Goal: Obtain resource: Download file/media

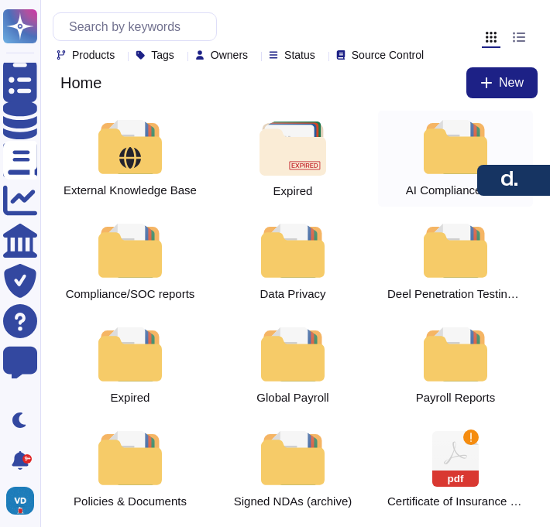
click at [448, 174] on div at bounding box center [455, 147] width 68 height 54
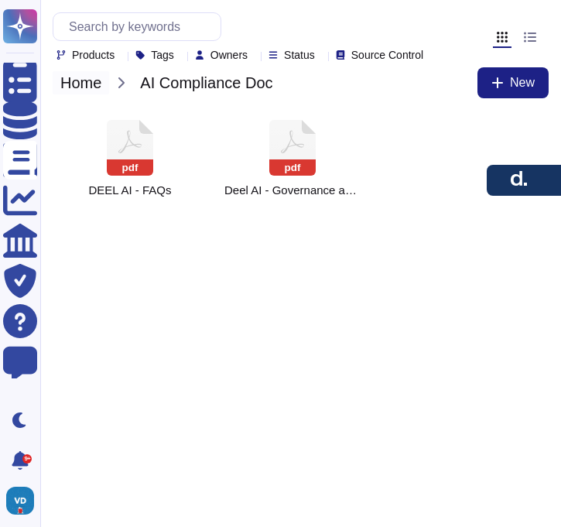
click at [94, 94] on span "Home" at bounding box center [81, 82] width 57 height 23
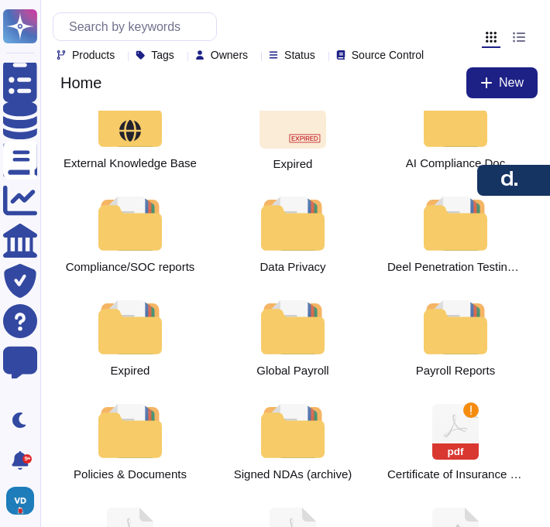
scroll to position [29, 0]
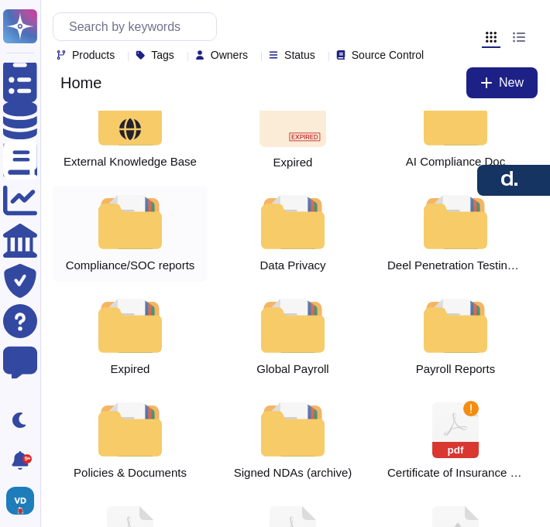
click at [120, 249] on div at bounding box center [130, 222] width 68 height 54
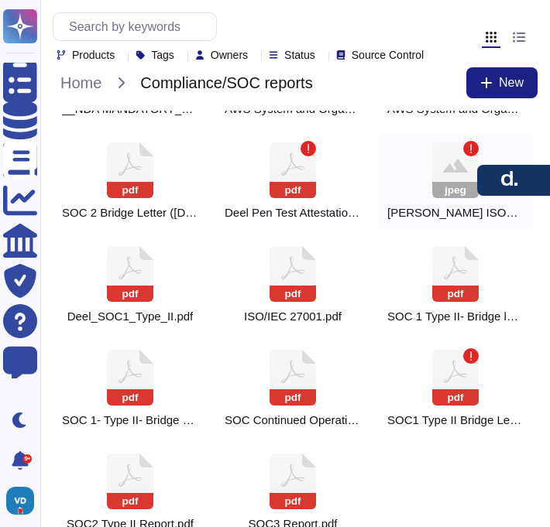
scroll to position [226, 0]
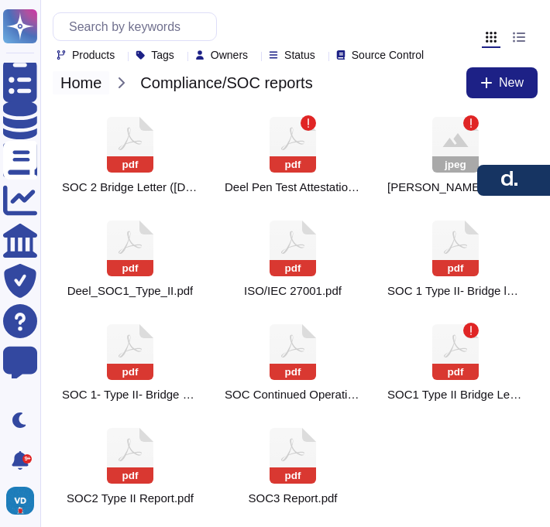
click at [74, 94] on span "Home" at bounding box center [81, 82] width 57 height 23
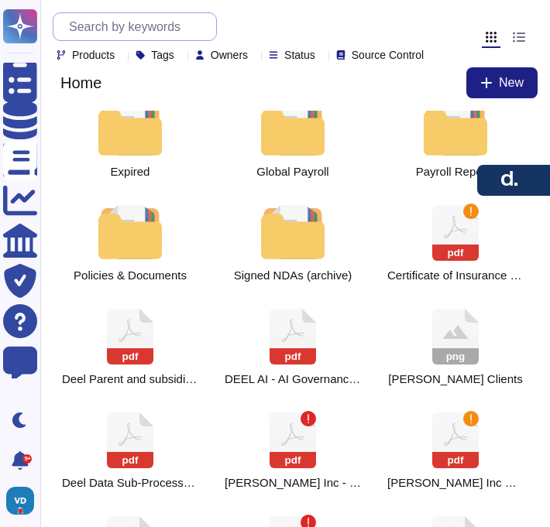
click at [139, 29] on input "text" at bounding box center [138, 26] width 155 height 27
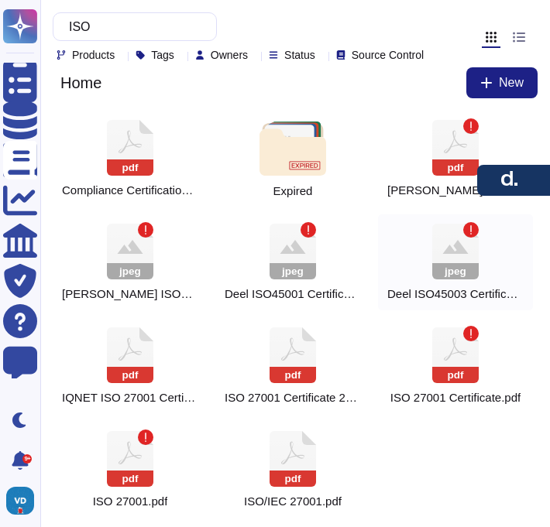
type input "ISO"
click at [456, 275] on icon at bounding box center [455, 252] width 46 height 56
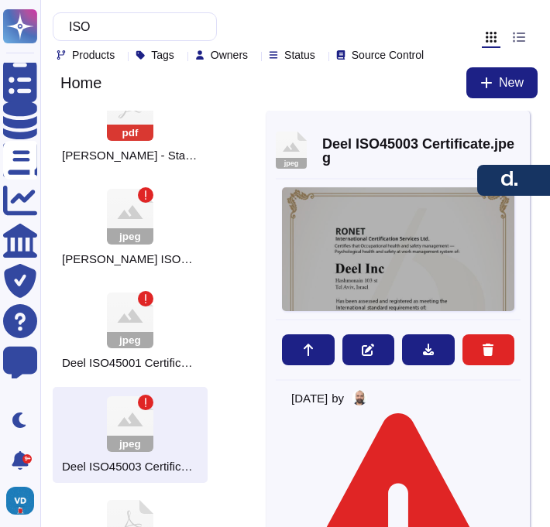
scroll to position [232, 0]
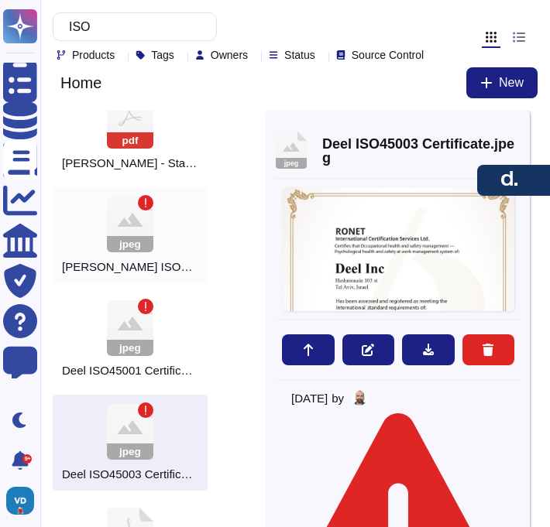
click at [133, 245] on icon at bounding box center [130, 225] width 46 height 56
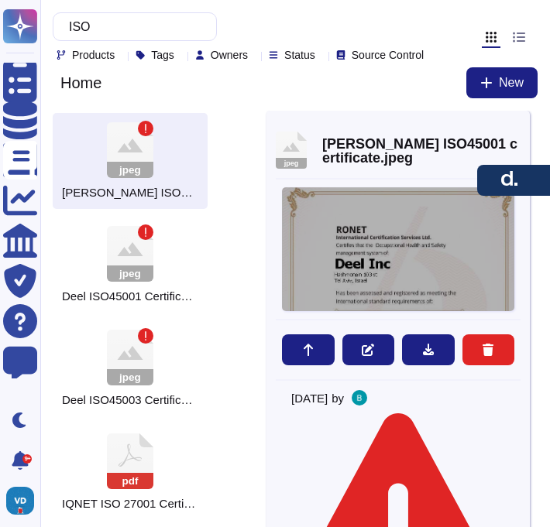
scroll to position [272, 0]
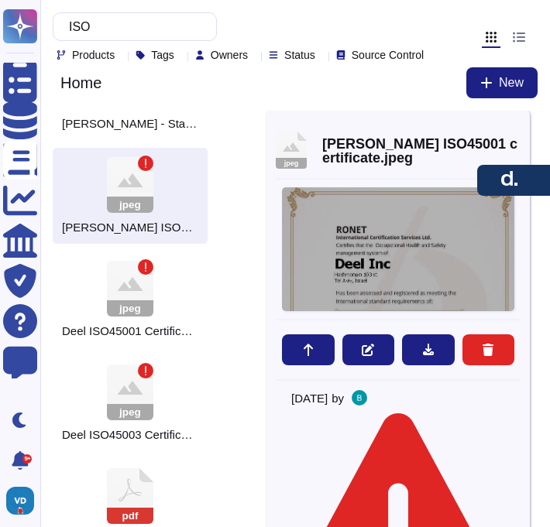
click at [386, 297] on div at bounding box center [398, 249] width 232 height 124
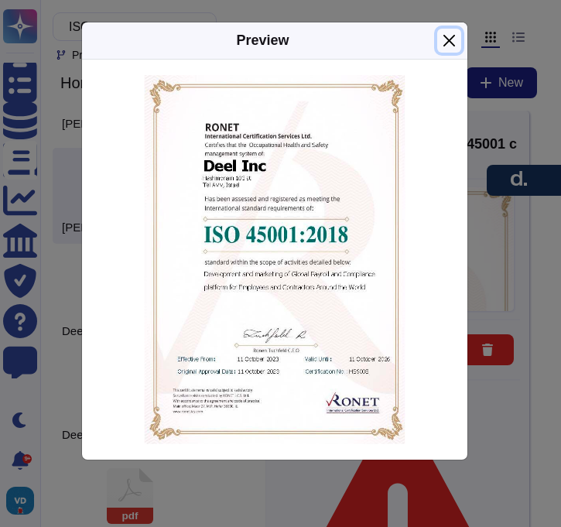
click at [452, 46] on button "Close" at bounding box center [449, 41] width 24 height 24
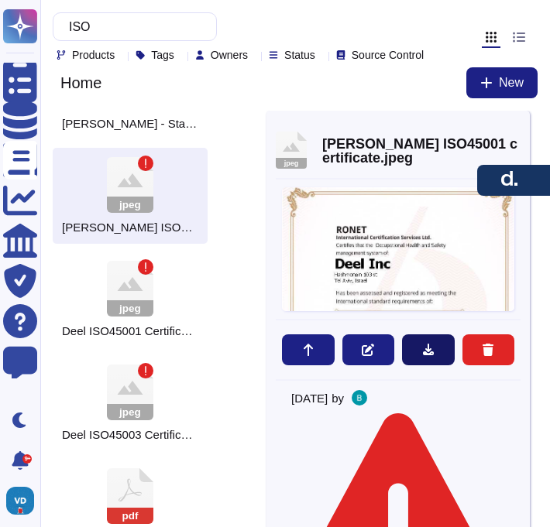
click at [432, 356] on icon at bounding box center [428, 350] width 12 height 12
click at [514, 152] on span "Deel ISO45001 certificate.jpeg" at bounding box center [421, 151] width 198 height 28
click at [520, 127] on icon at bounding box center [520, 127] width 0 height 0
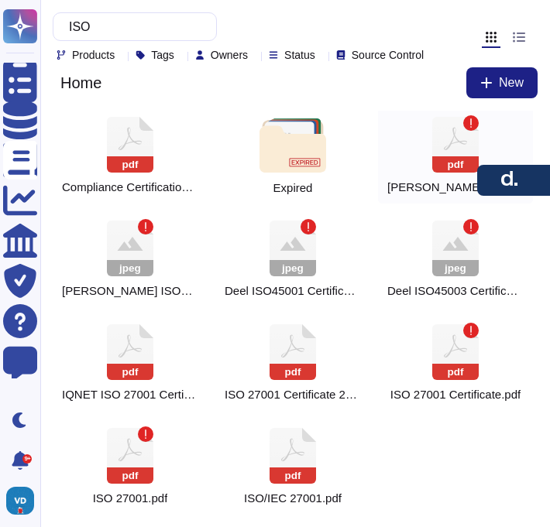
scroll to position [19, 0]
click at [462, 226] on icon at bounding box center [455, 249] width 46 height 56
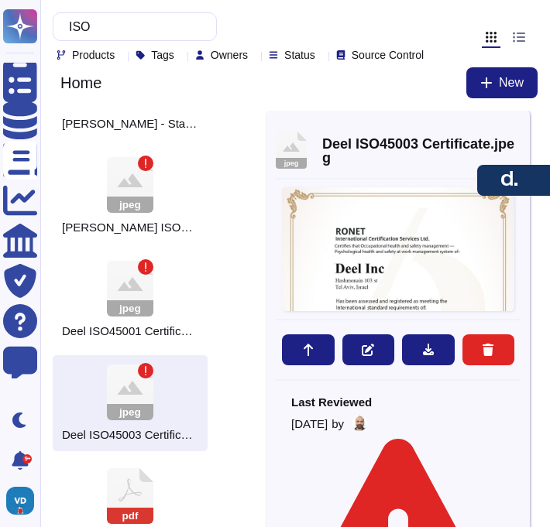
scroll to position [26, 0]
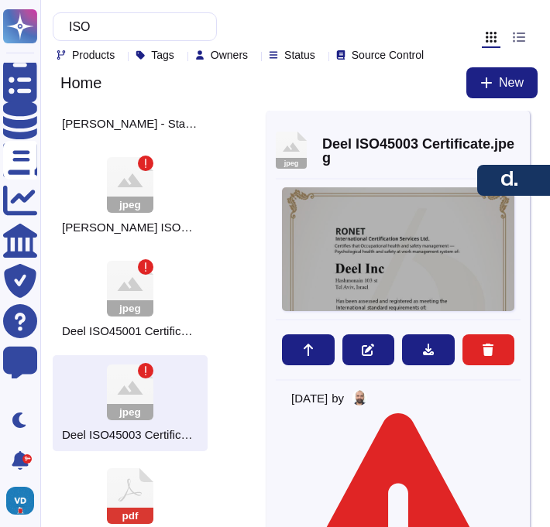
click at [420, 302] on div at bounding box center [398, 249] width 232 height 124
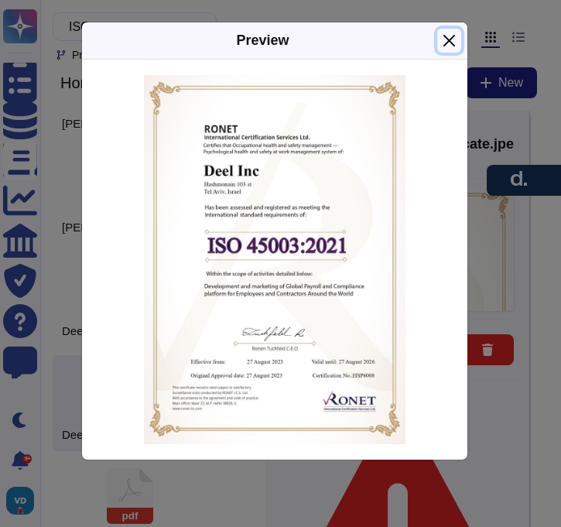
drag, startPoint x: 453, startPoint y: 38, endPoint x: 454, endPoint y: 98, distance: 59.6
click at [452, 38] on button "Close" at bounding box center [449, 41] width 24 height 24
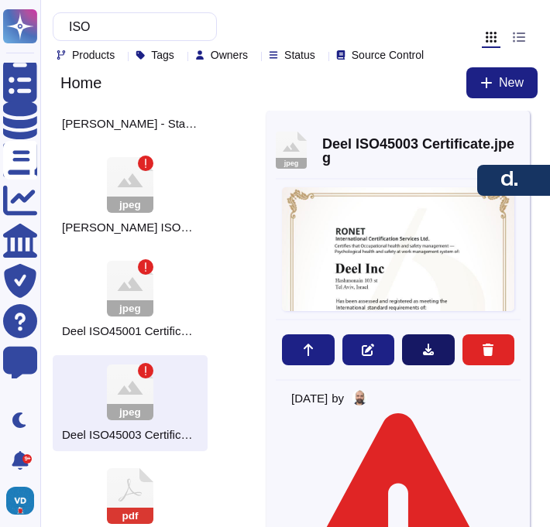
click at [434, 360] on button at bounding box center [428, 350] width 53 height 31
